Goal: Transaction & Acquisition: Purchase product/service

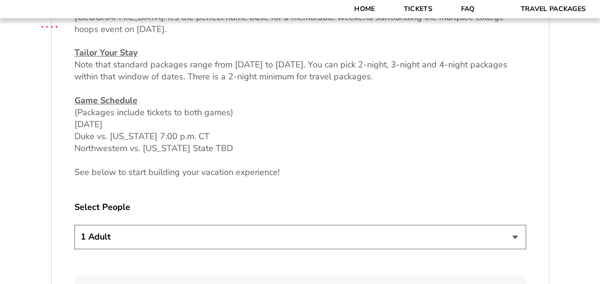
scroll to position [484, 0]
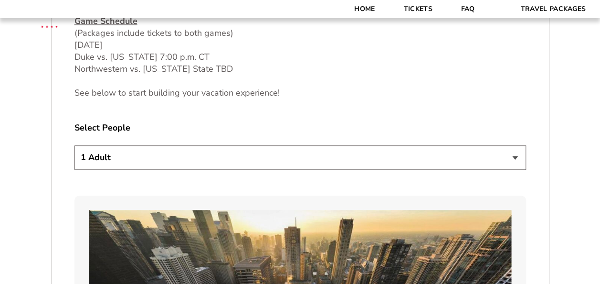
click at [462, 158] on select "1 Adult 2 Adults 3 Adults 4 Adults 2 Adults + 1 Child 2 Adults + 2 Children 2 A…" at bounding box center [300, 157] width 452 height 24
select select "2 Adults"
click at [74, 145] on select "1 Adult 2 Adults 3 Adults 4 Adults 2 Adults + 1 Child 2 Adults + 2 Children 2 A…" at bounding box center [300, 157] width 452 height 24
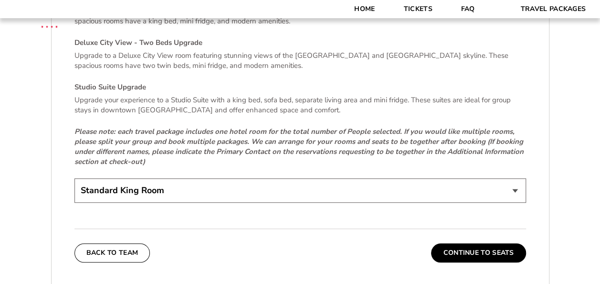
scroll to position [2053, 0]
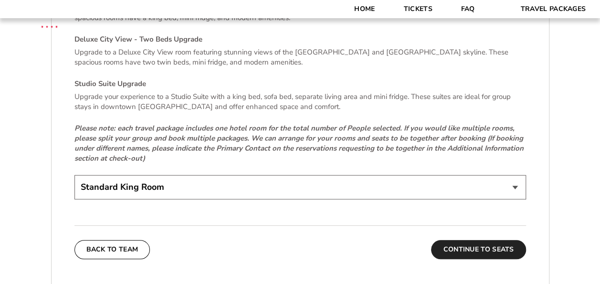
click at [475, 240] on button "Continue To Seats" at bounding box center [478, 249] width 95 height 19
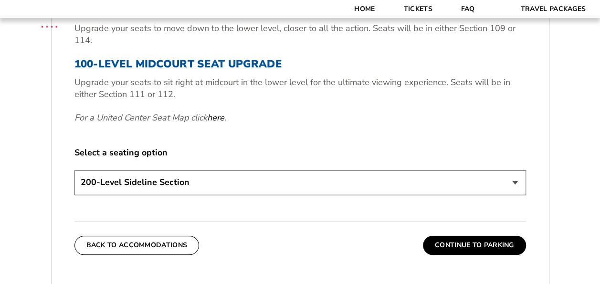
scroll to position [469, 0]
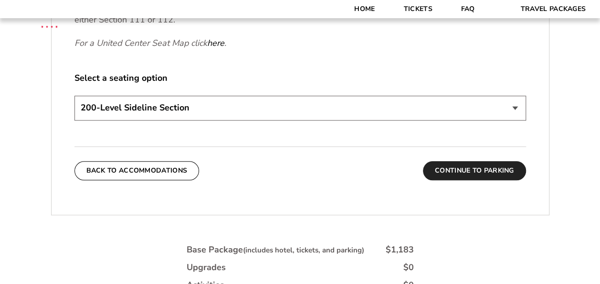
click at [481, 166] on button "Continue To Parking" at bounding box center [474, 170] width 103 height 19
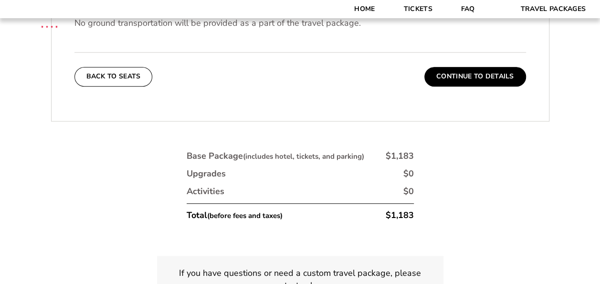
scroll to position [369, 0]
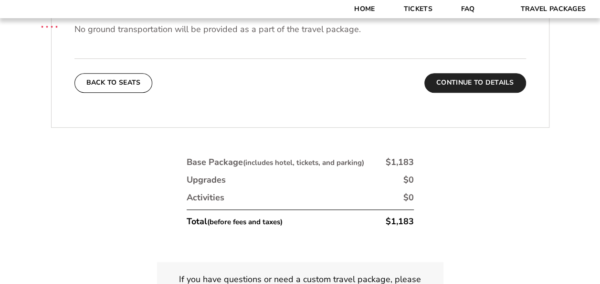
click at [484, 73] on button "Continue To Details" at bounding box center [475, 82] width 102 height 19
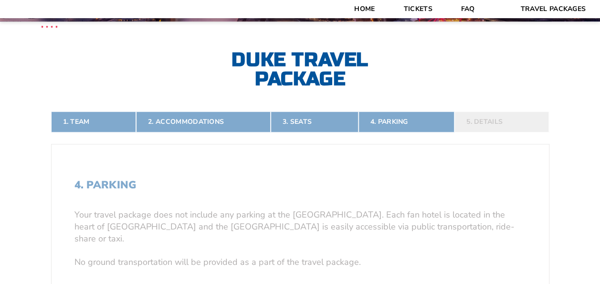
scroll to position [134, 0]
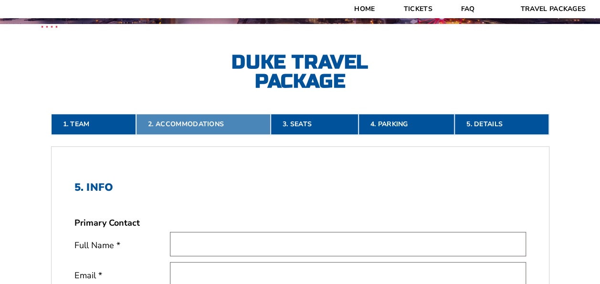
click at [209, 131] on link "2. Accommodations" at bounding box center [203, 124] width 135 height 21
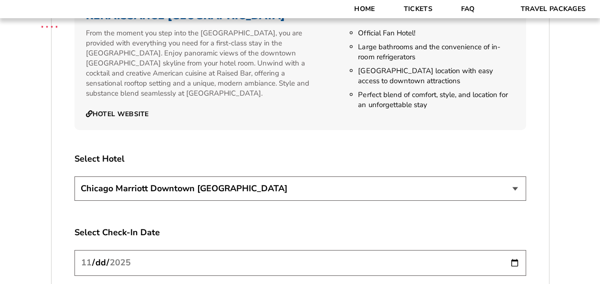
scroll to position [1566, 0]
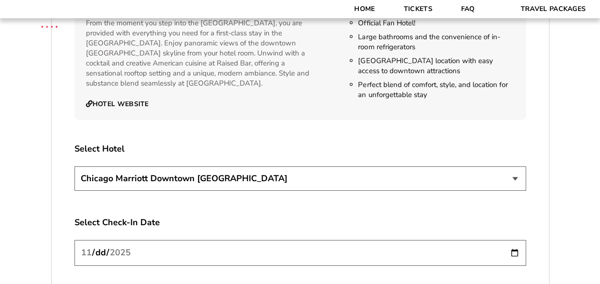
click at [425, 169] on select "Chicago Marriott Downtown Magnificent Mile Renaissance Chicago Downtown Hotel" at bounding box center [300, 178] width 452 height 24
click at [74, 166] on select "Chicago Marriott Downtown Magnificent Mile Renaissance Chicago Downtown Hotel" at bounding box center [300, 178] width 452 height 24
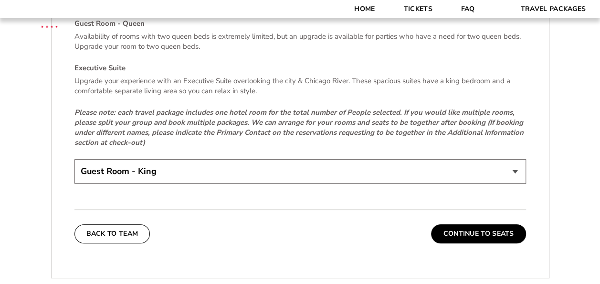
scroll to position [1989, 0]
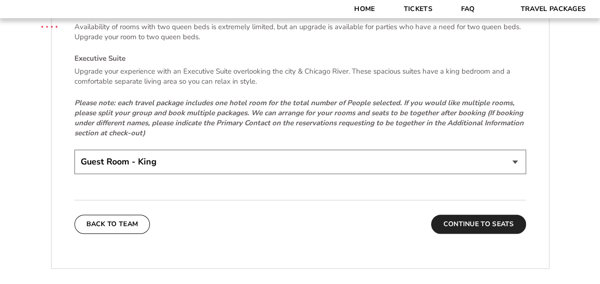
click at [461, 214] on button "Continue To Seats" at bounding box center [478, 223] width 95 height 19
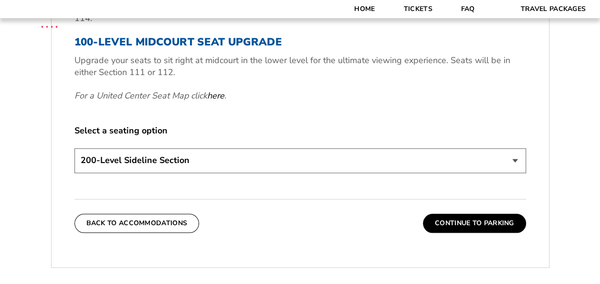
scroll to position [433, 0]
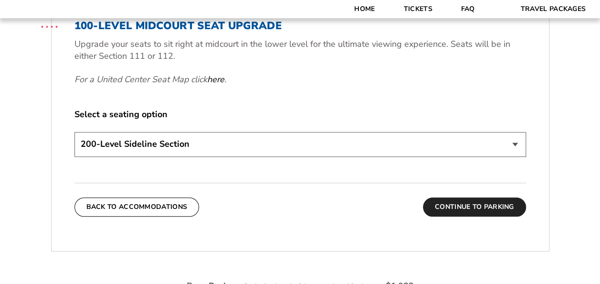
click at [491, 204] on button "Continue To Parking" at bounding box center [474, 206] width 103 height 19
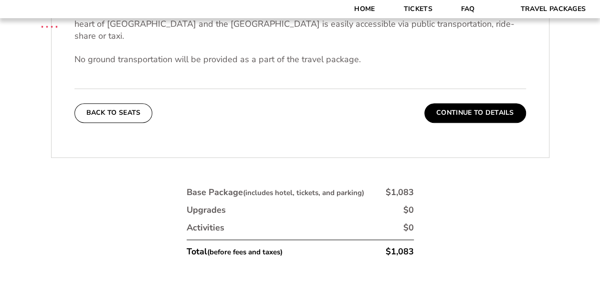
scroll to position [341, 0]
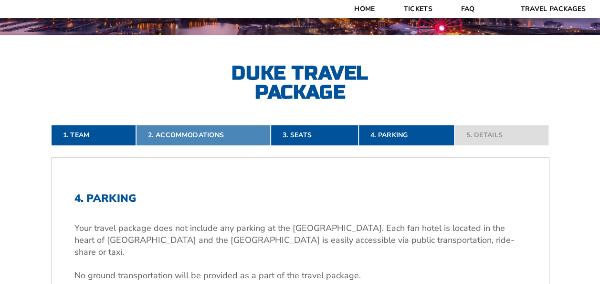
click at [208, 126] on link "2. Accommodations" at bounding box center [203, 135] width 135 height 21
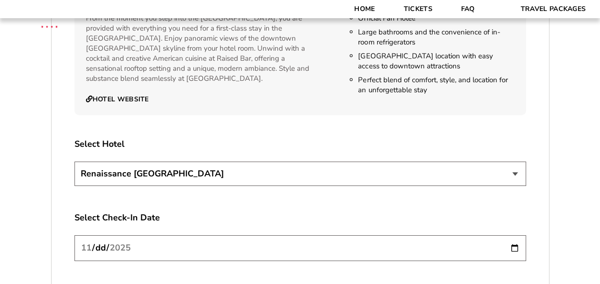
scroll to position [1584, 0]
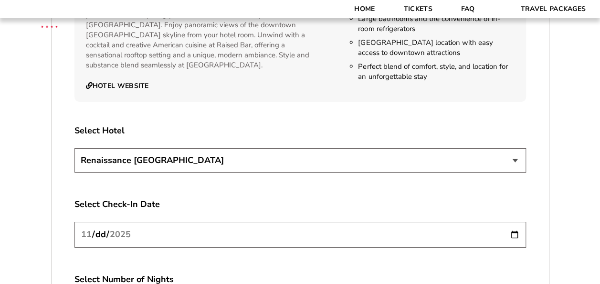
click at [438, 157] on select "Chicago Marriott Downtown Magnificent Mile Renaissance Chicago Downtown Hotel" at bounding box center [300, 160] width 452 height 24
select select "21327"
click at [74, 148] on select "Chicago Marriott Downtown Magnificent Mile Renaissance Chicago Downtown Hotel" at bounding box center [300, 160] width 452 height 24
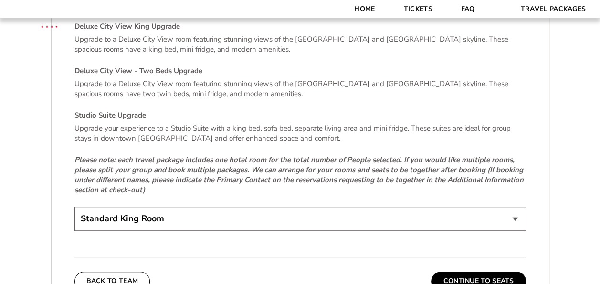
scroll to position [2035, 0]
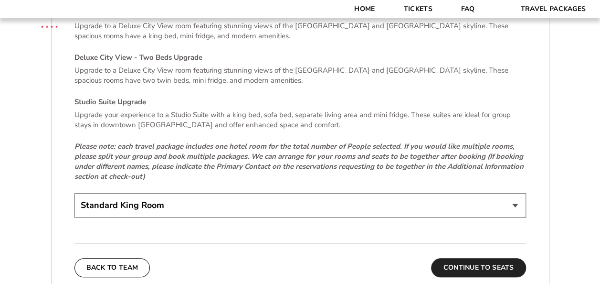
click at [494, 259] on button "Continue To Seats" at bounding box center [478, 267] width 95 height 19
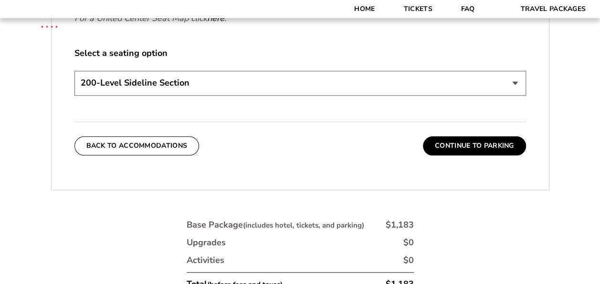
scroll to position [501, 0]
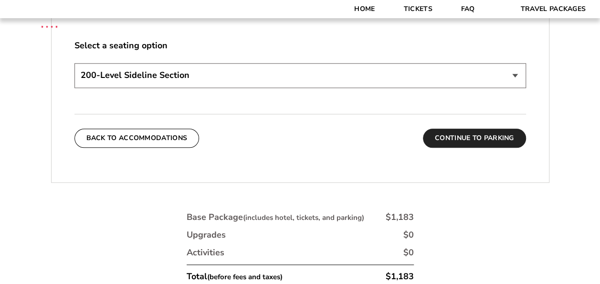
click at [471, 137] on button "Continue To Parking" at bounding box center [474, 137] width 103 height 19
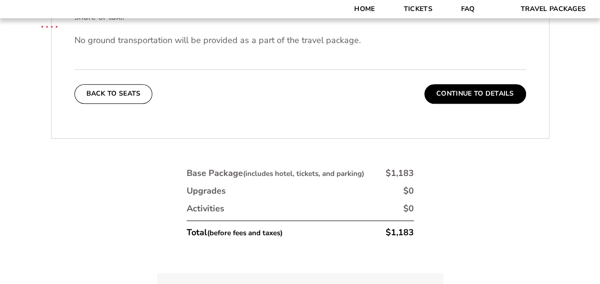
scroll to position [361, 0]
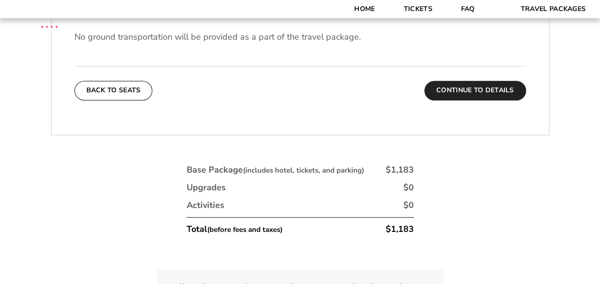
click at [456, 84] on button "Continue To Details" at bounding box center [475, 90] width 102 height 19
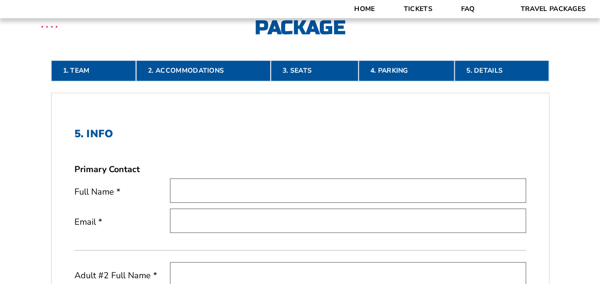
scroll to position [207, 0]
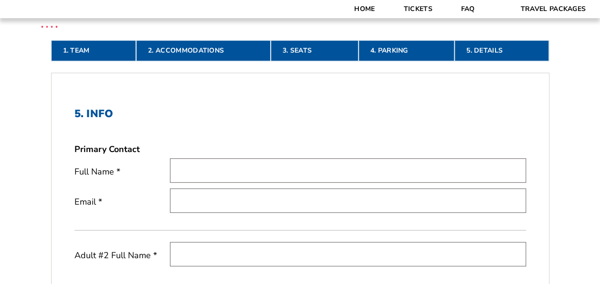
click at [189, 167] on input "text" at bounding box center [348, 170] width 356 height 24
type input "Heidi Haugen"
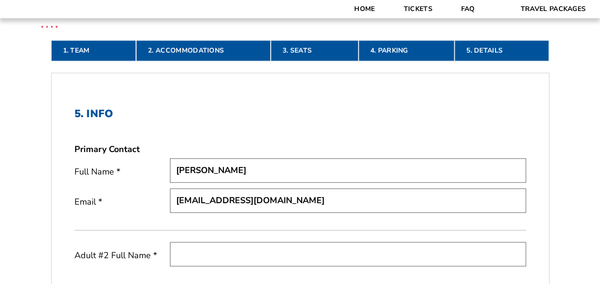
type input "[EMAIL_ADDRESS][DOMAIN_NAME]"
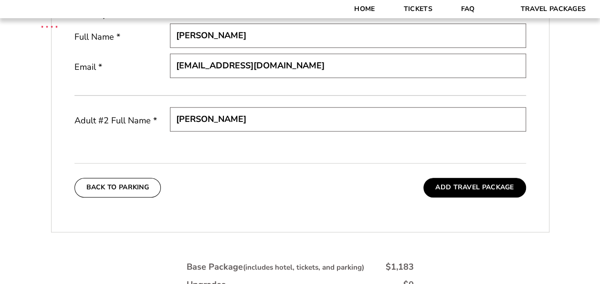
scroll to position [343, 0]
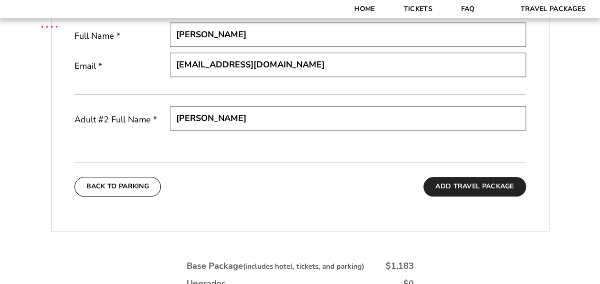
type input "Jeb Johnson"
click at [468, 188] on button "Add Travel Package" at bounding box center [474, 186] width 102 height 19
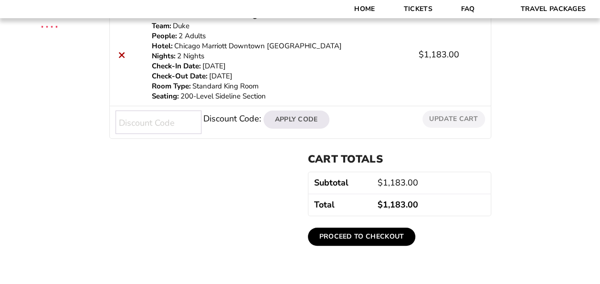
scroll to position [213, 0]
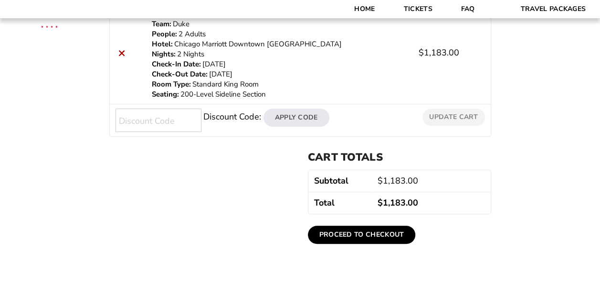
click at [368, 237] on link "Proceed to checkout" at bounding box center [362, 234] width 108 height 18
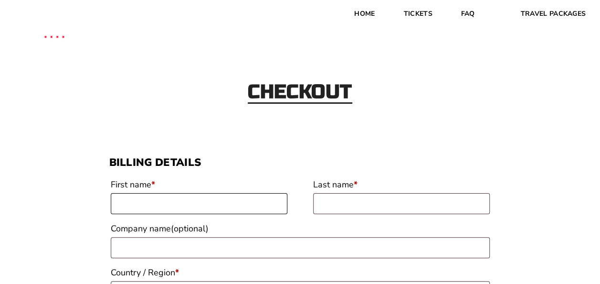
click at [244, 199] on input "First name *" at bounding box center [199, 203] width 177 height 21
type input "[PERSON_NAME]"
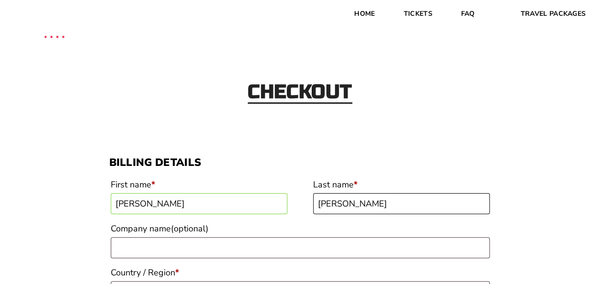
type input "[PERSON_NAME]"
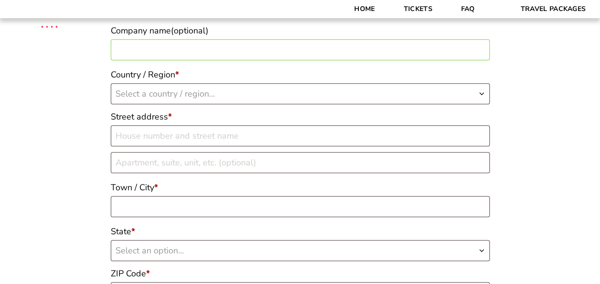
scroll to position [206, 0]
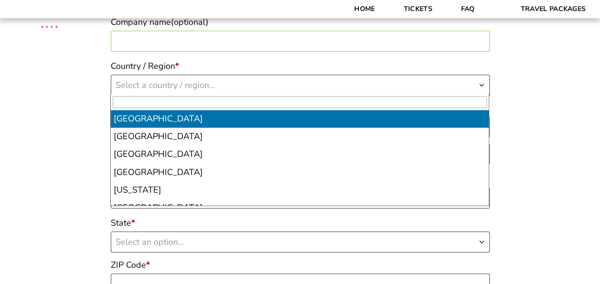
click at [452, 89] on span "Select a country / region…" at bounding box center [300, 85] width 378 height 20
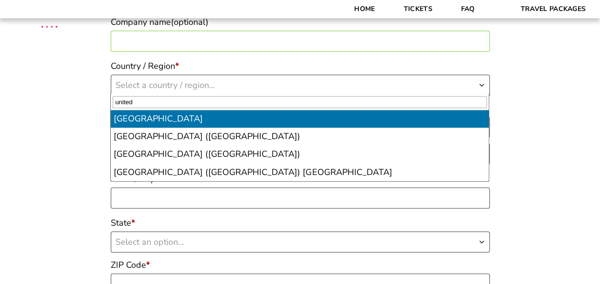
type input "united"
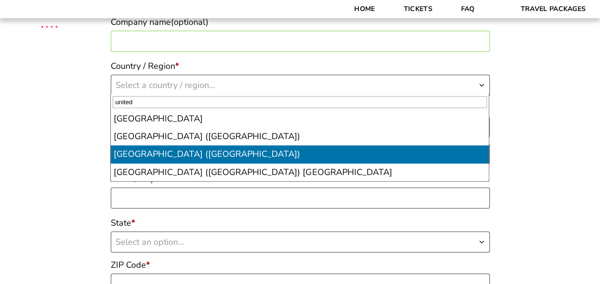
select select "US"
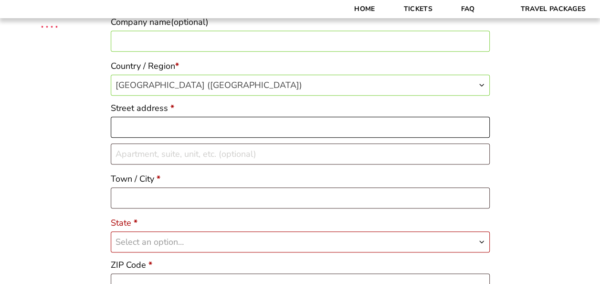
click at [193, 127] on input "Street address *" at bounding box center [300, 126] width 379 height 21
type input "[STREET_ADDRESS]"
type input "Cummins"
type input "Unit 607"
type input "[GEOGRAPHIC_DATA]"
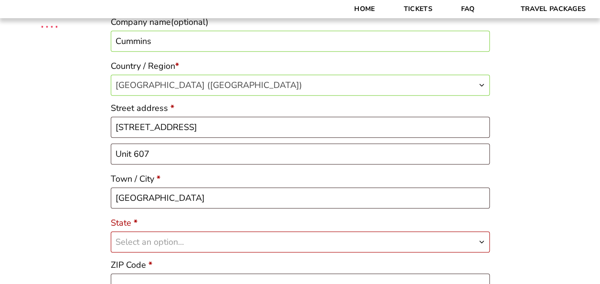
select select "MN"
type input "55415-1170"
type input "14062500297"
type input "[EMAIL_ADDRESS][DOMAIN_NAME]"
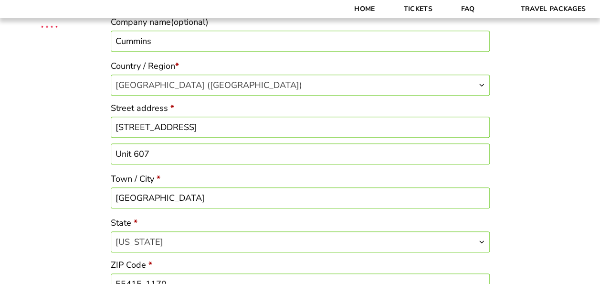
drag, startPoint x: 164, startPoint y: 35, endPoint x: -2, endPoint y: 25, distance: 166.5
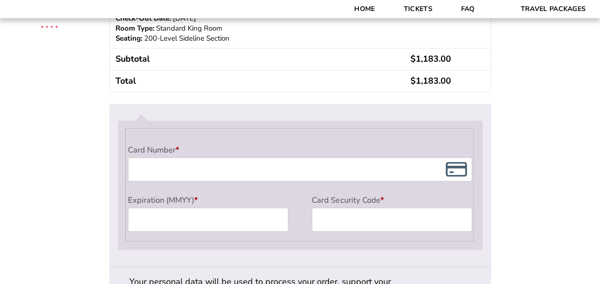
scroll to position [843, 0]
